Goal: Task Accomplishment & Management: Use online tool/utility

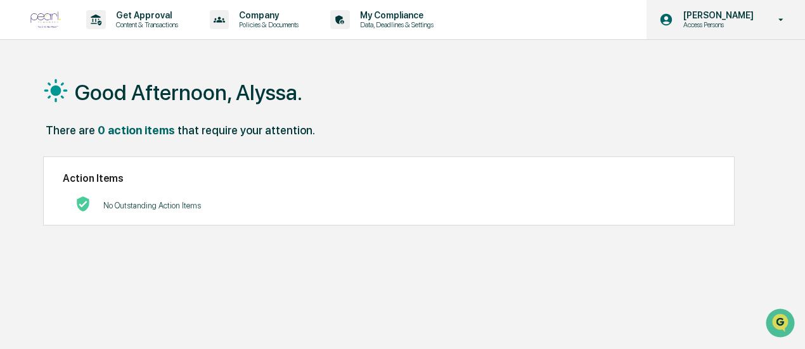
click at [698, 25] on p "Access Persons" at bounding box center [716, 24] width 87 height 9
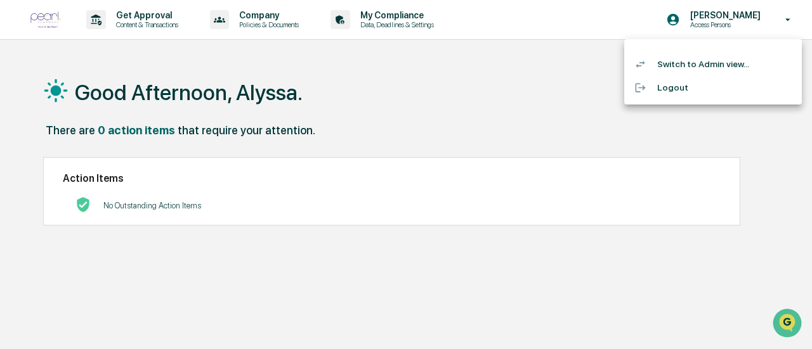
click at [701, 60] on li "Switch to Admin view..." at bounding box center [713, 64] width 178 height 23
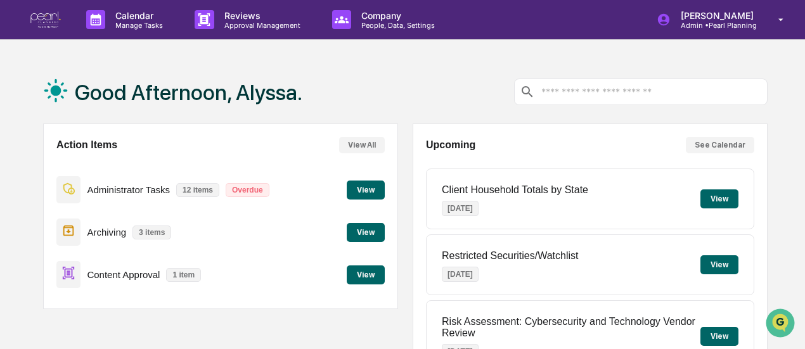
click at [361, 284] on button "View" at bounding box center [366, 275] width 38 height 19
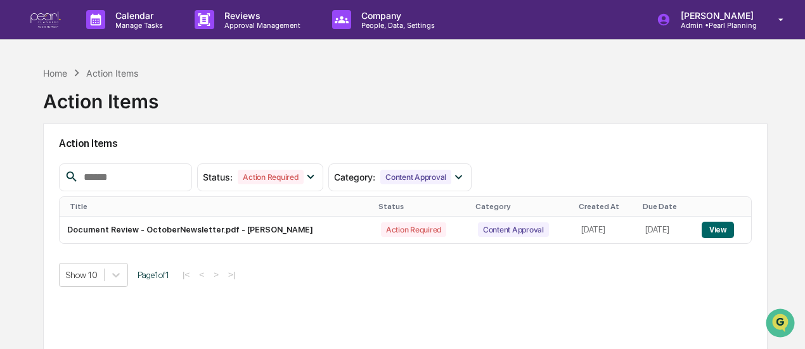
scroll to position [112, 0]
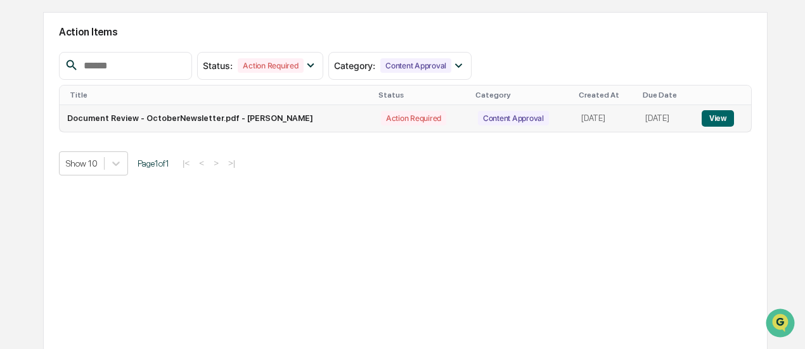
click at [729, 118] on button "View" at bounding box center [718, 118] width 32 height 16
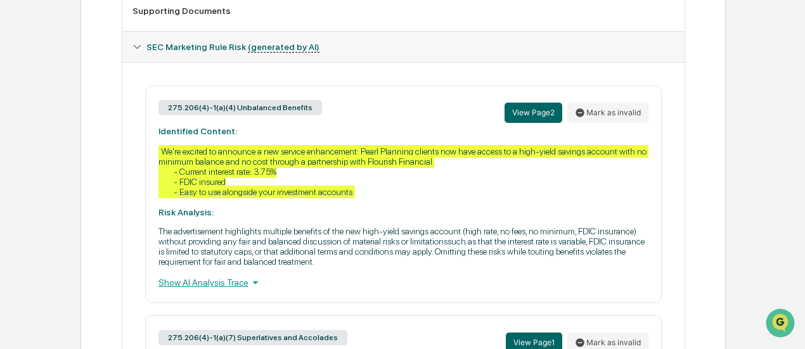
scroll to position [565, 0]
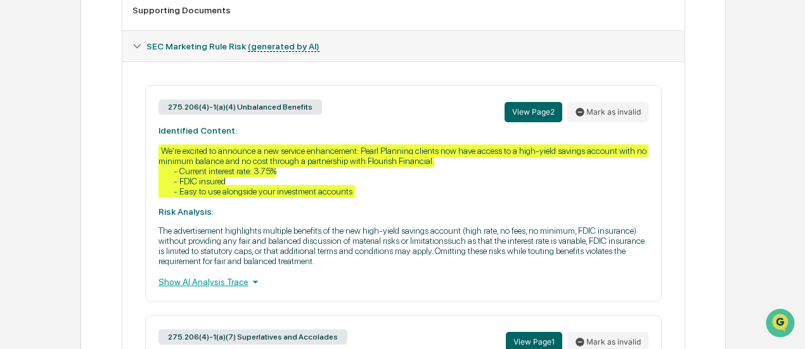
click at [308, 266] on p "The advertisement highlights multiple benefits of the new high-yield savings ac…" at bounding box center [404, 246] width 490 height 41
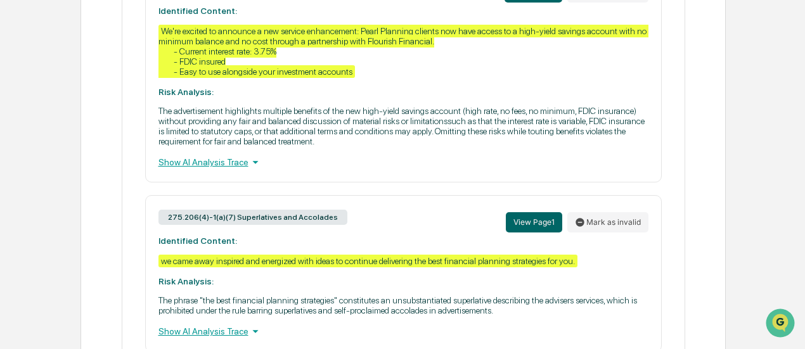
scroll to position [672, 0]
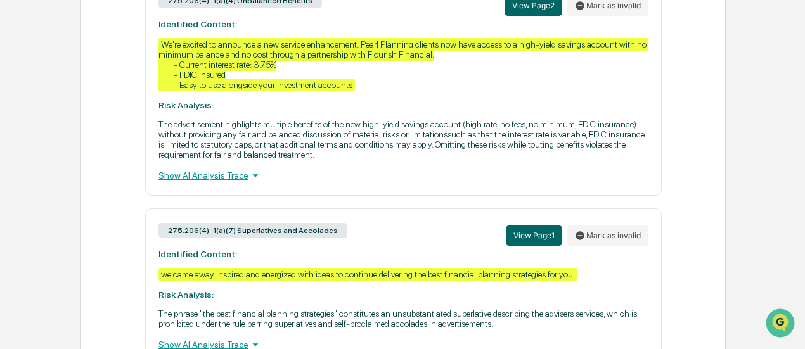
click at [185, 183] on div "Show AI Analysis Trace" at bounding box center [404, 176] width 490 height 14
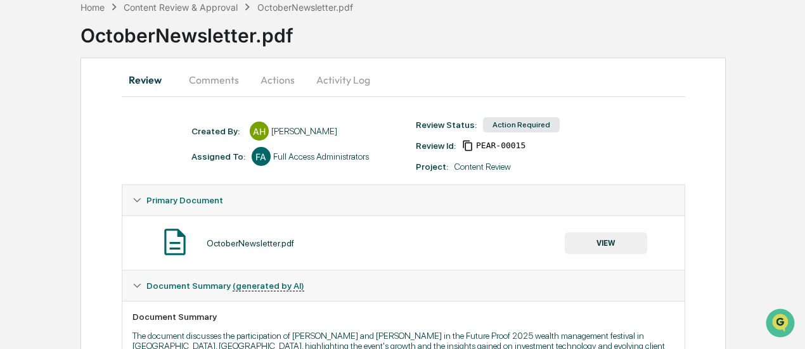
scroll to position [68, 0]
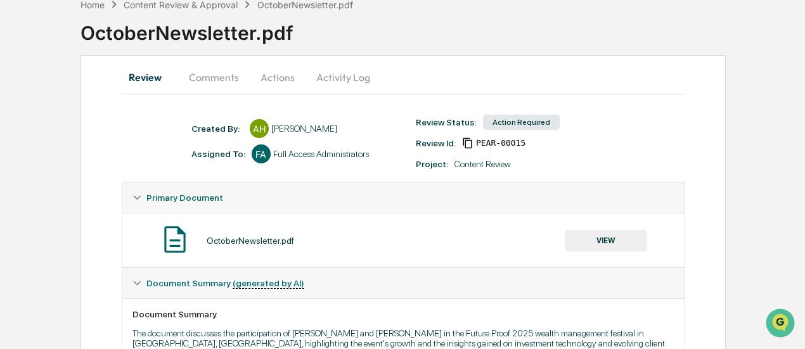
click at [207, 77] on button "Comments" at bounding box center [214, 77] width 70 height 30
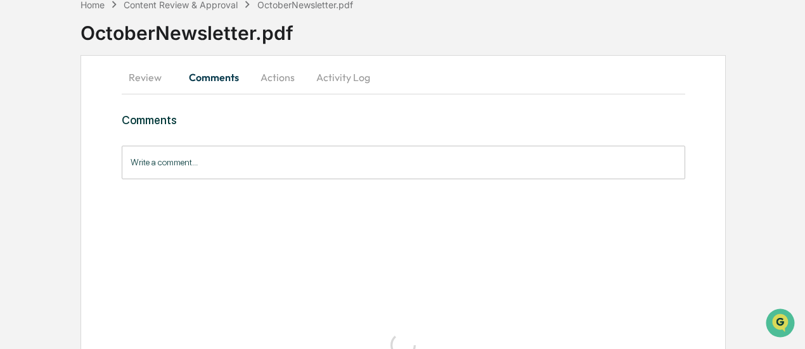
scroll to position [0, 0]
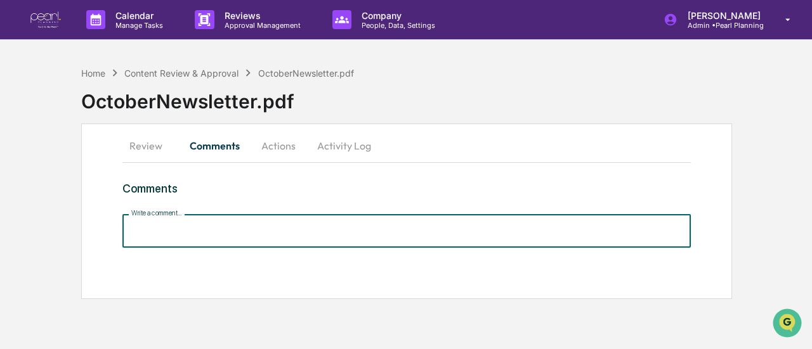
click at [155, 236] on input "Write a comment..." at bounding box center [406, 231] width 568 height 34
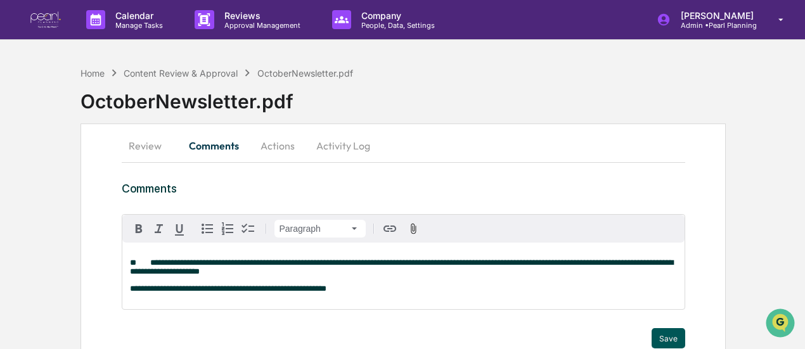
click at [666, 335] on button "Save" at bounding box center [669, 338] width 34 height 20
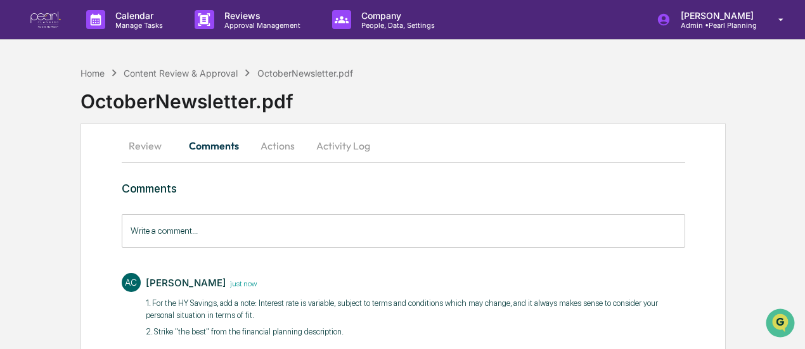
scroll to position [43, 0]
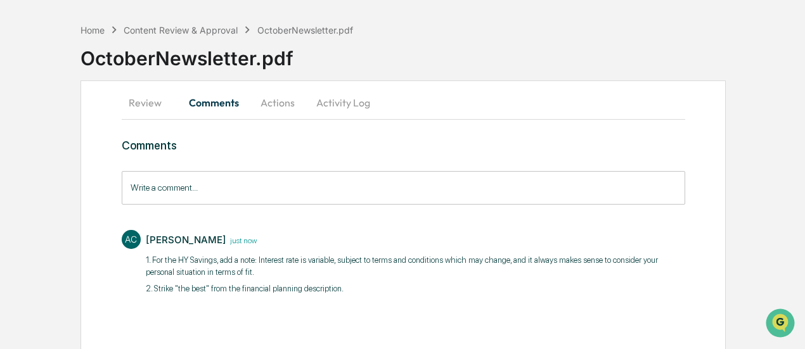
click at [278, 101] on button "Actions" at bounding box center [277, 103] width 57 height 30
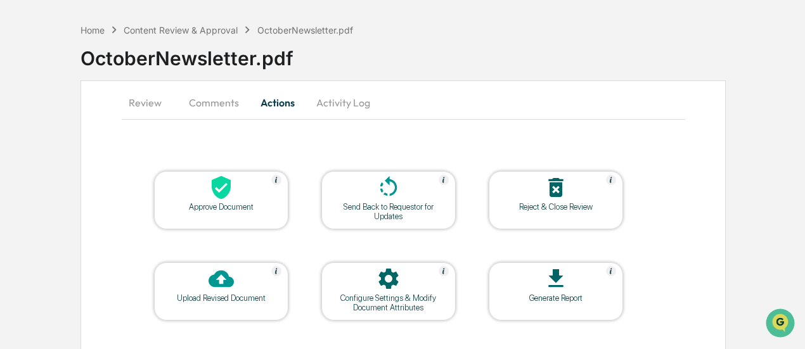
click at [408, 204] on div "Send Back to Requestor for Updates" at bounding box center [389, 211] width 114 height 19
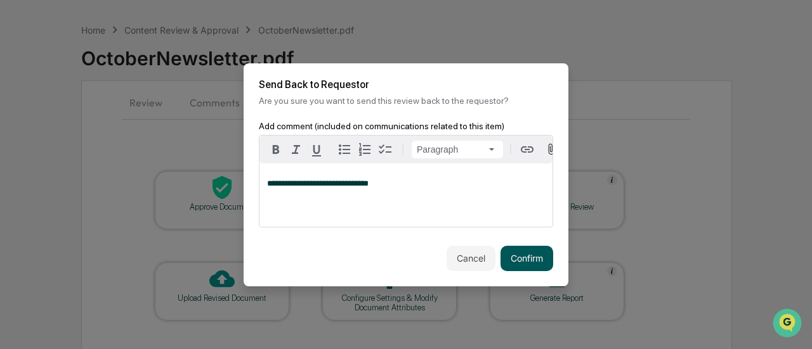
click at [519, 257] on button "Confirm" at bounding box center [526, 258] width 53 height 25
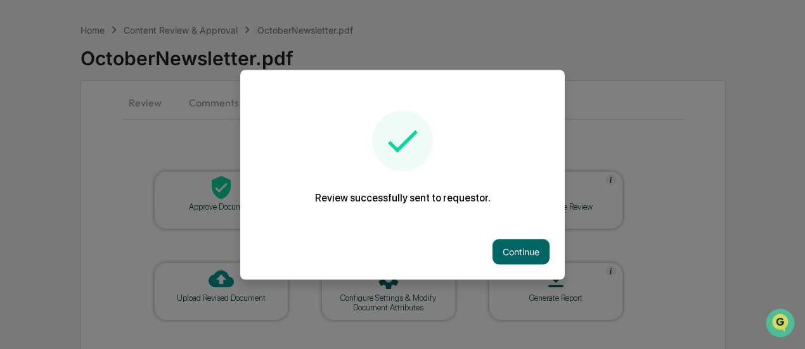
click at [519, 257] on button "Continue" at bounding box center [521, 251] width 57 height 25
